Goal: Check status: Check status

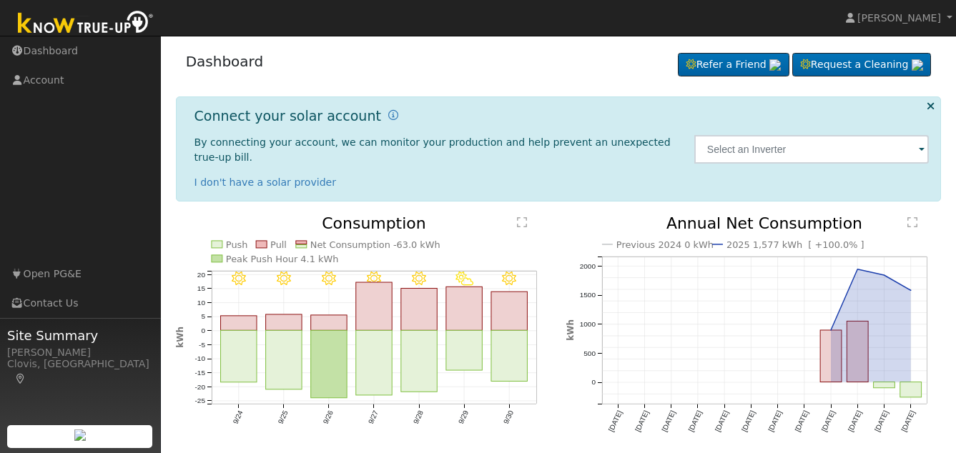
scroll to position [36, 0]
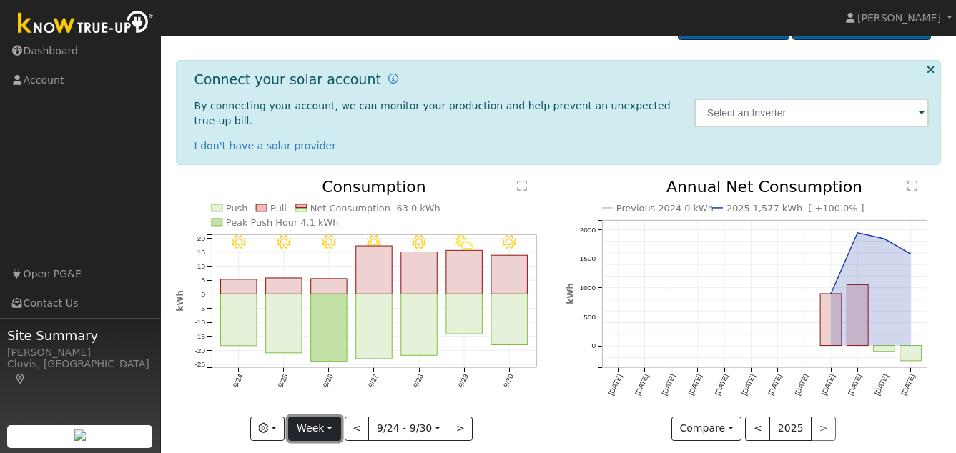
click at [331, 417] on button "Week" at bounding box center [314, 429] width 52 height 24
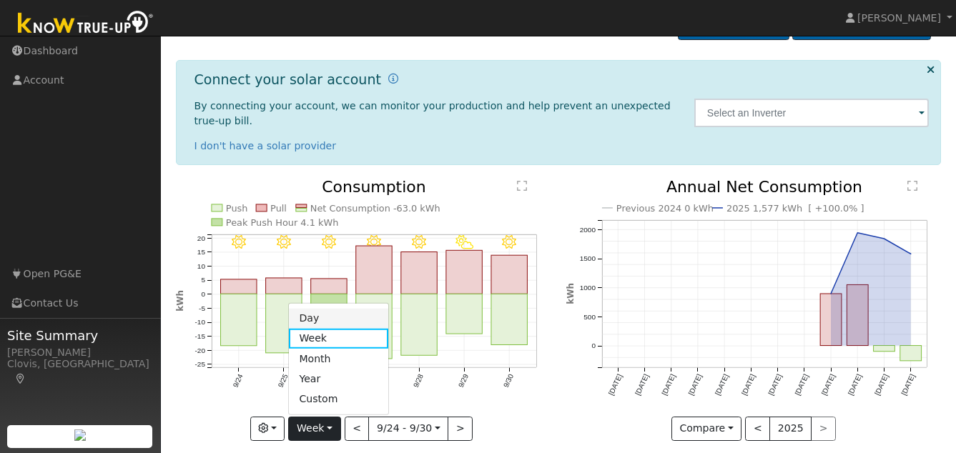
click at [315, 309] on link "Day" at bounding box center [338, 319] width 99 height 20
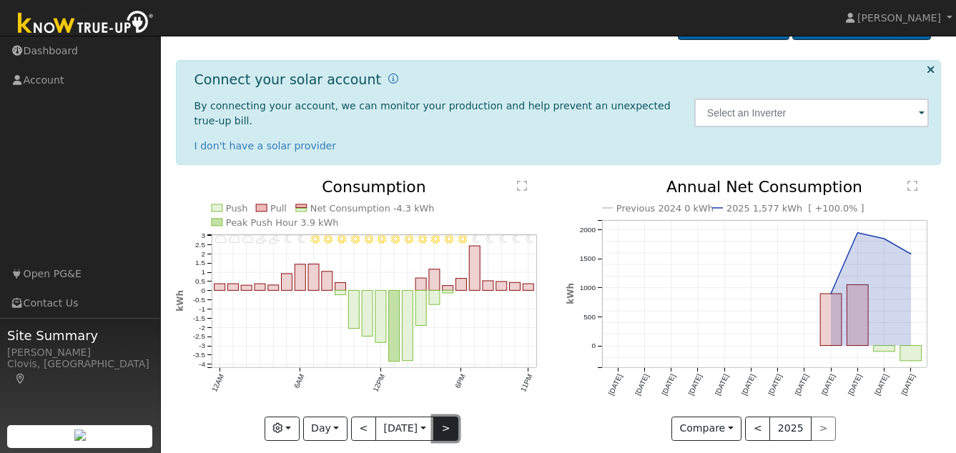
click at [447, 417] on button ">" at bounding box center [445, 429] width 25 height 24
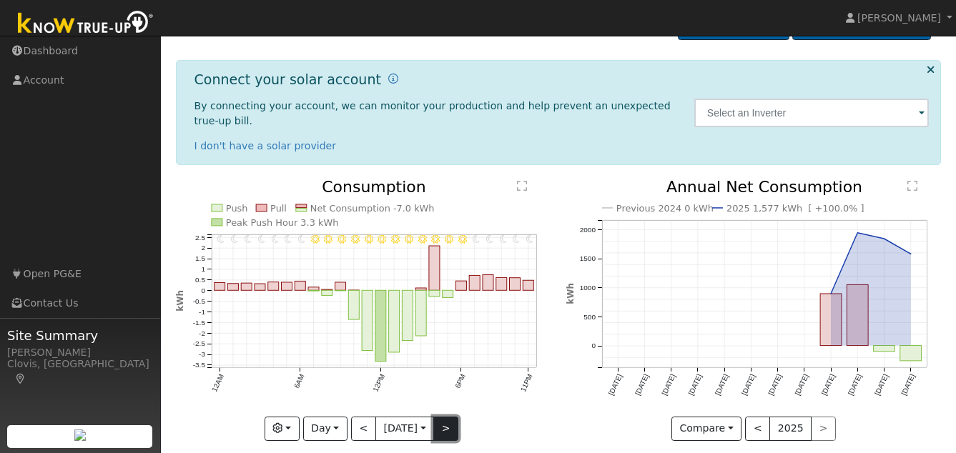
click at [447, 417] on button ">" at bounding box center [445, 429] width 25 height 24
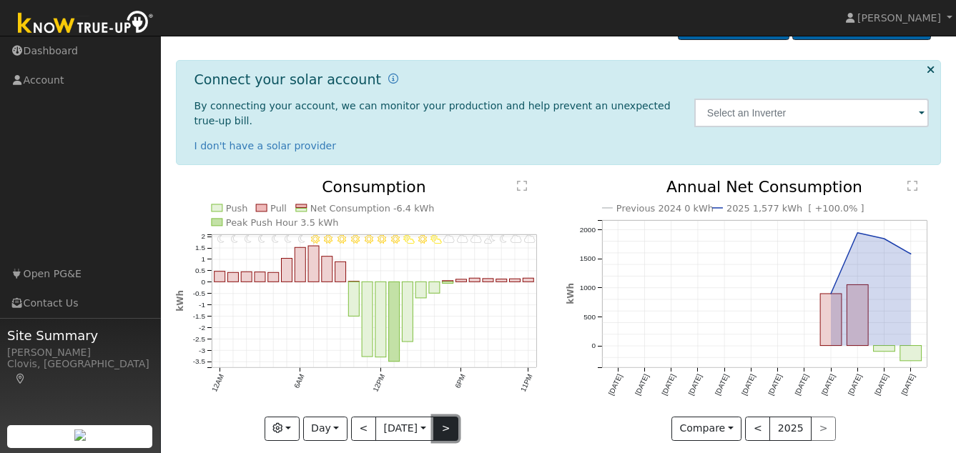
click at [448, 417] on button ">" at bounding box center [445, 429] width 25 height 24
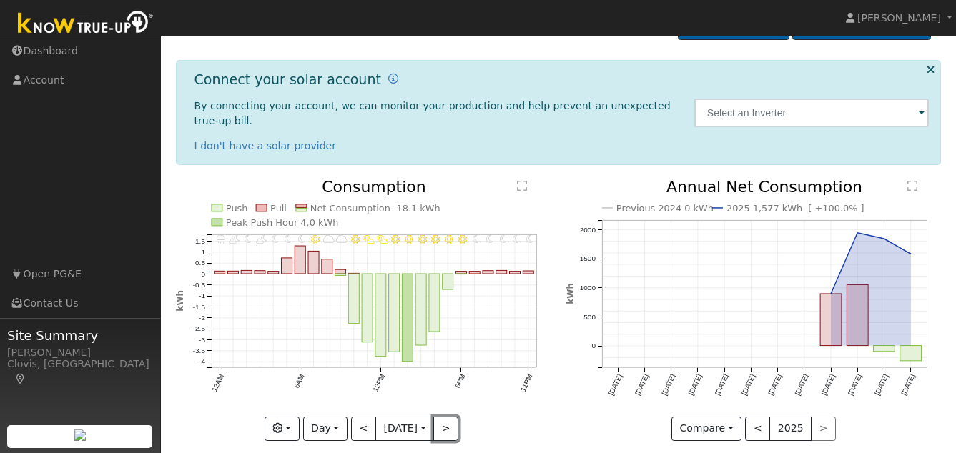
click at [448, 417] on button ">" at bounding box center [445, 429] width 25 height 24
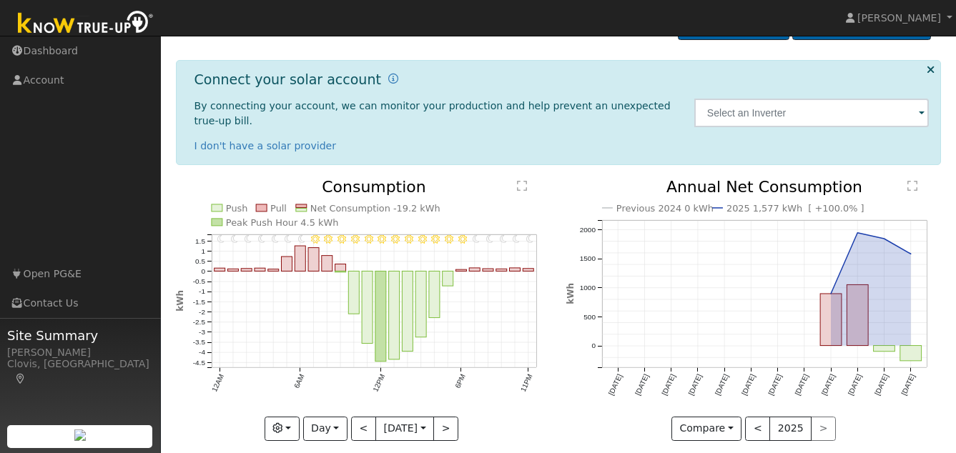
click at [448, 415] on div "11PM - Clear 10PM - Clear 9PM - Clear 8PM - Clear 7PM - Clear 6PM - Clear 5PM -…" at bounding box center [363, 309] width 375 height 261
click at [447, 417] on button ">" at bounding box center [445, 429] width 25 height 24
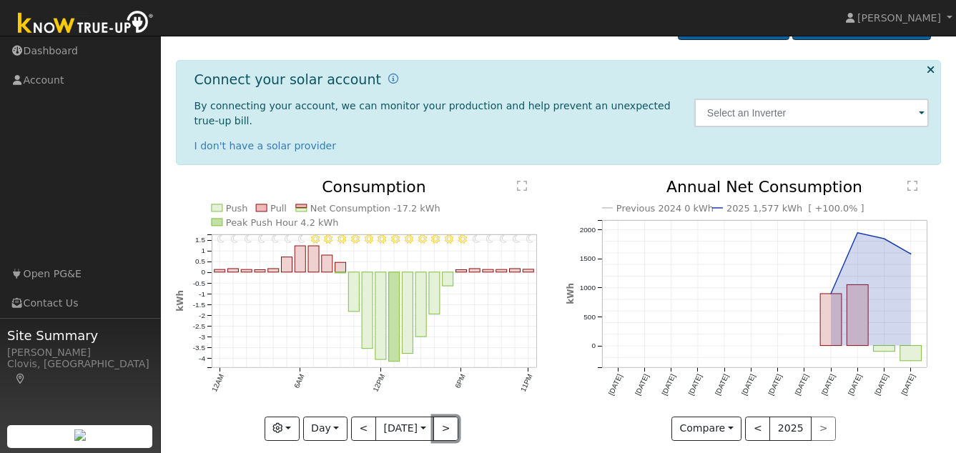
click at [447, 417] on button ">" at bounding box center [445, 429] width 25 height 24
click at [448, 417] on button ">" at bounding box center [445, 429] width 25 height 24
type input "[DATE]"
